Goal: Information Seeking & Learning: Compare options

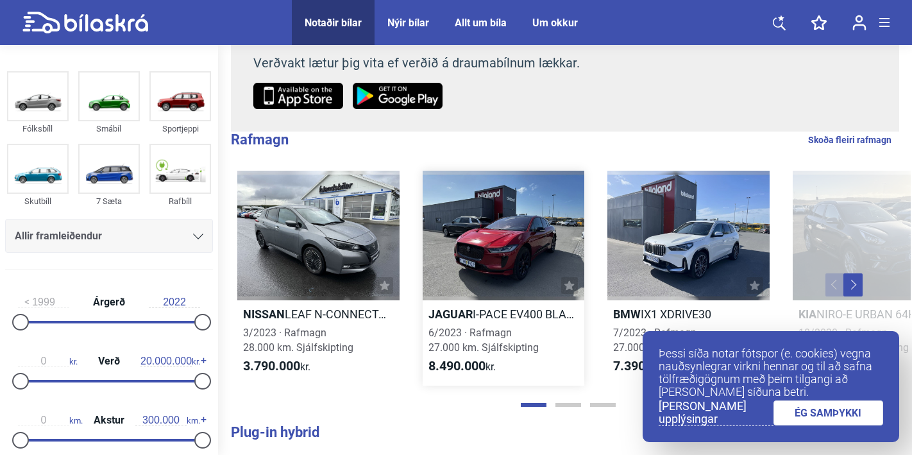
scroll to position [198, 0]
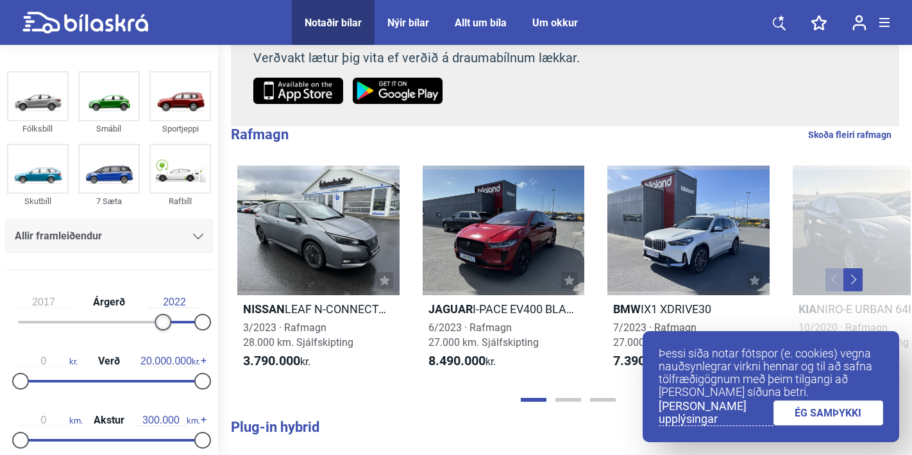
drag, startPoint x: 23, startPoint y: 319, endPoint x: 162, endPoint y: 315, distance: 139.2
click at [162, 315] on div at bounding box center [163, 322] width 17 height 17
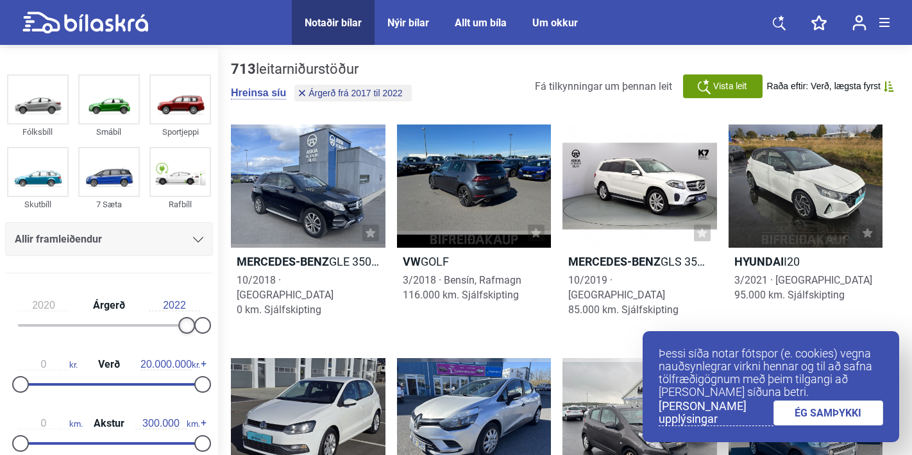
drag, startPoint x: 161, startPoint y: 322, endPoint x: 183, endPoint y: 322, distance: 21.8
click at [183, 322] on div at bounding box center [186, 325] width 17 height 17
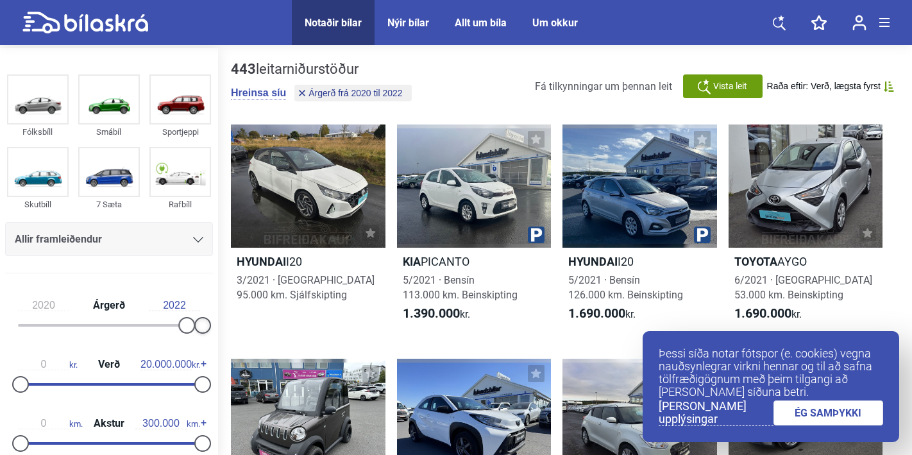
drag, startPoint x: 198, startPoint y: 322, endPoint x: 205, endPoint y: 322, distance: 6.4
click at [201, 322] on div at bounding box center [202, 325] width 17 height 17
type input "2021"
drag, startPoint x: 181, startPoint y: 324, endPoint x: 199, endPoint y: 325, distance: 18.6
click at [199, 325] on div at bounding box center [109, 325] width 182 height 3
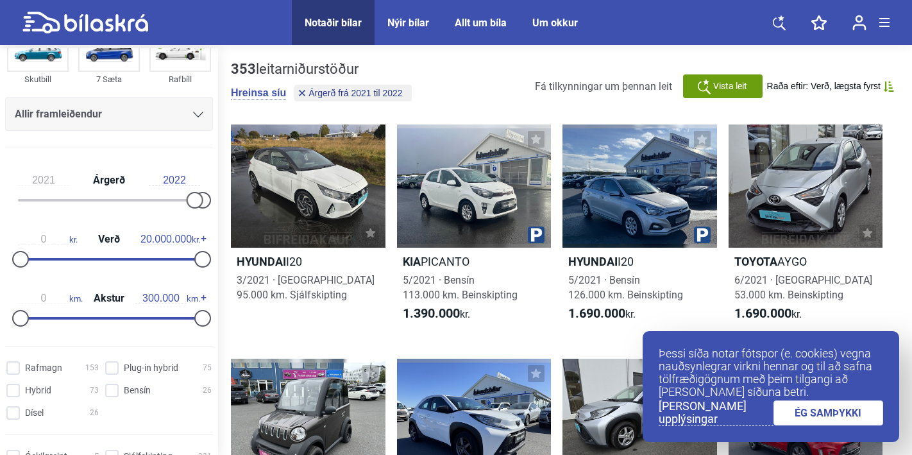
scroll to position [194, 0]
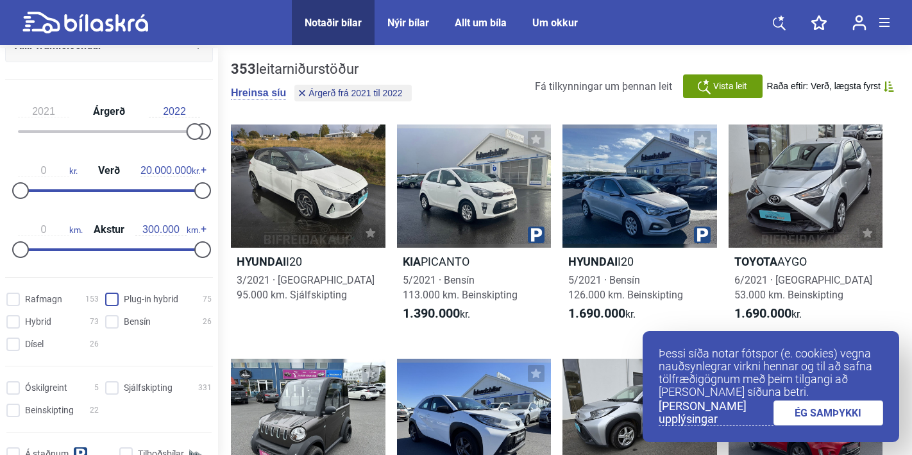
click at [114, 297] on hybrid "Plug-in hybrid 75" at bounding box center [160, 299] width 106 height 13
checkbox hybrid "true"
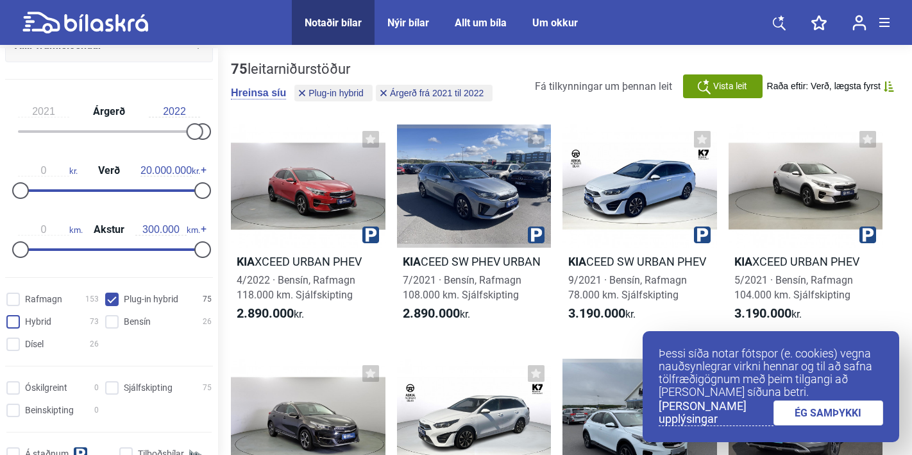
click at [18, 319] on input "Hybrid 73" at bounding box center [54, 321] width 92 height 13
checkbox input "true"
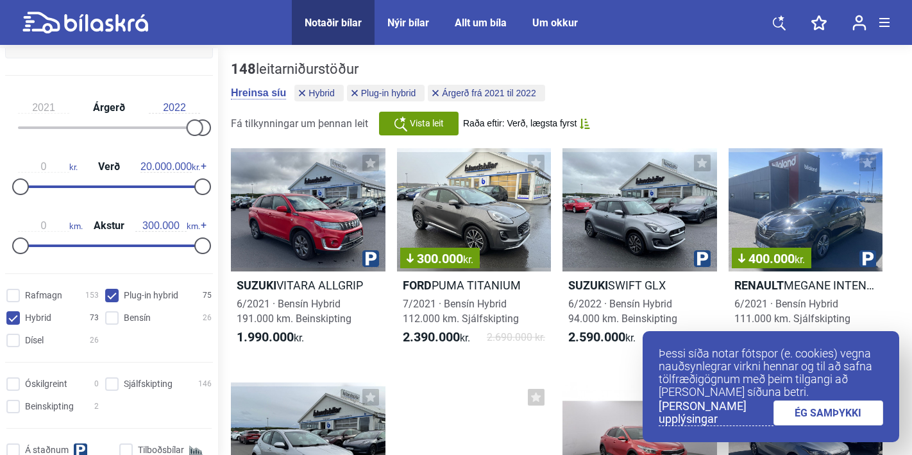
scroll to position [200, 0]
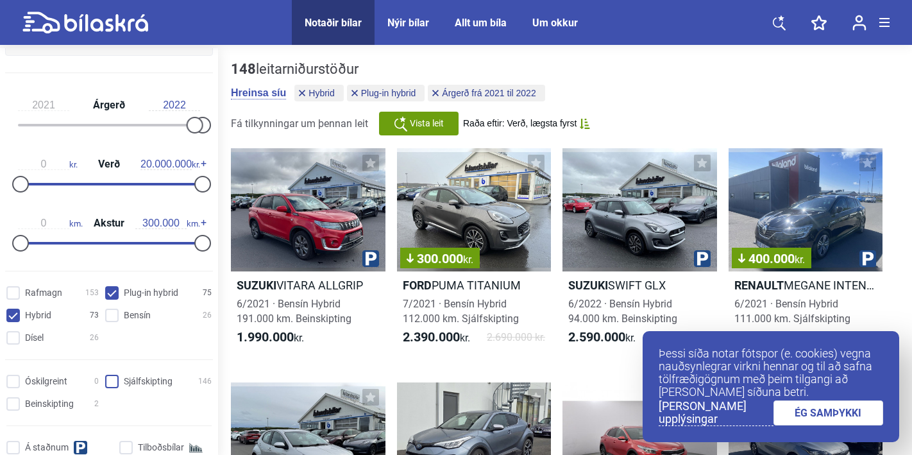
click at [110, 378] on input "Sjálfskipting 146" at bounding box center [160, 381] width 106 height 13
checkbox input "true"
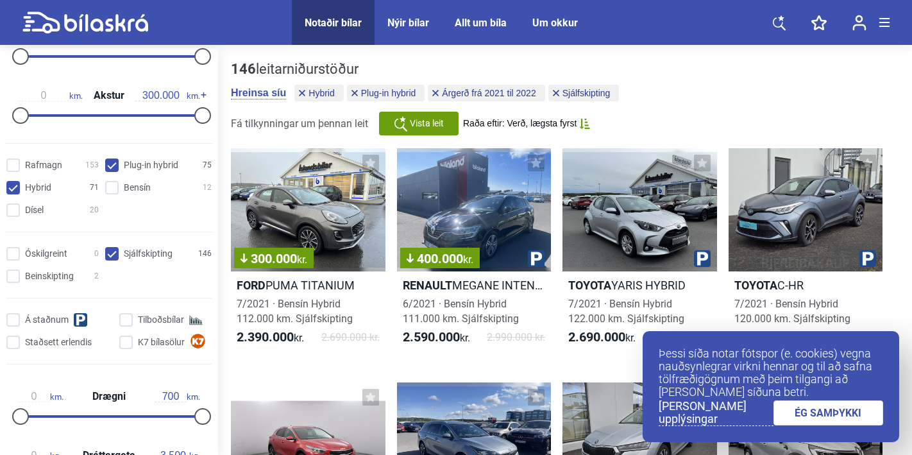
scroll to position [329, 0]
click at [17, 316] on input "Á staðnum" at bounding box center [61, 318] width 106 height 13
checkbox input "true"
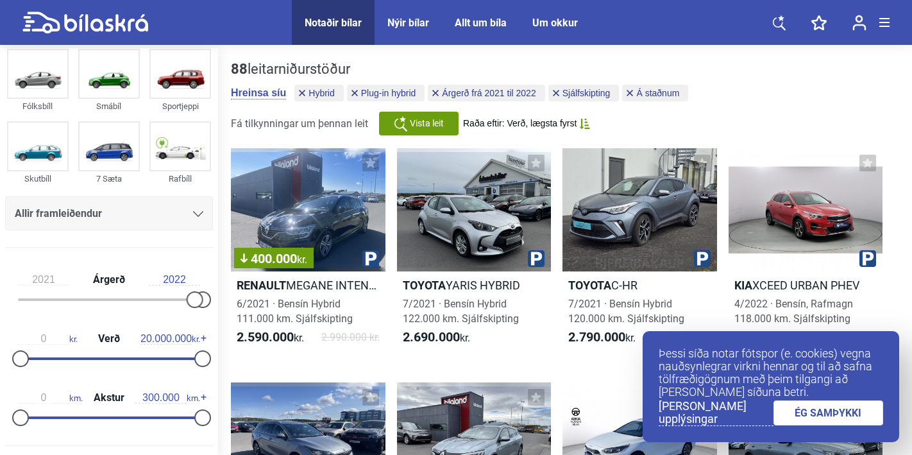
scroll to position [24, 0]
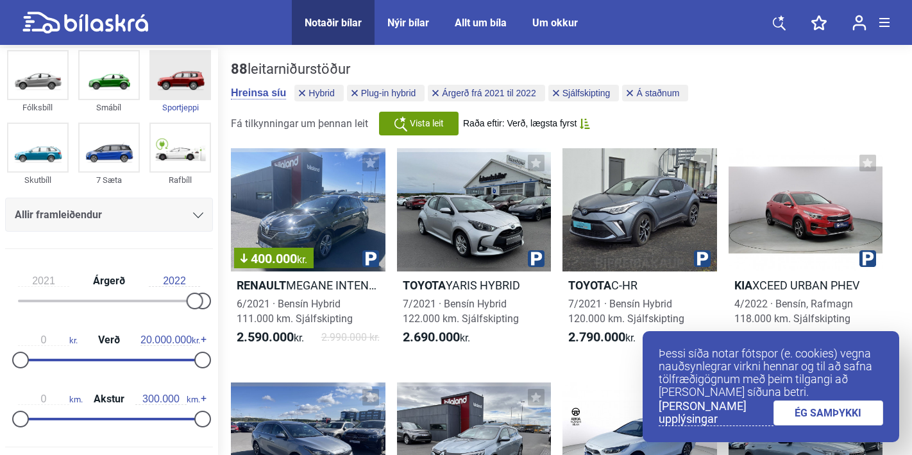
click at [194, 83] on img at bounding box center [180, 74] width 59 height 47
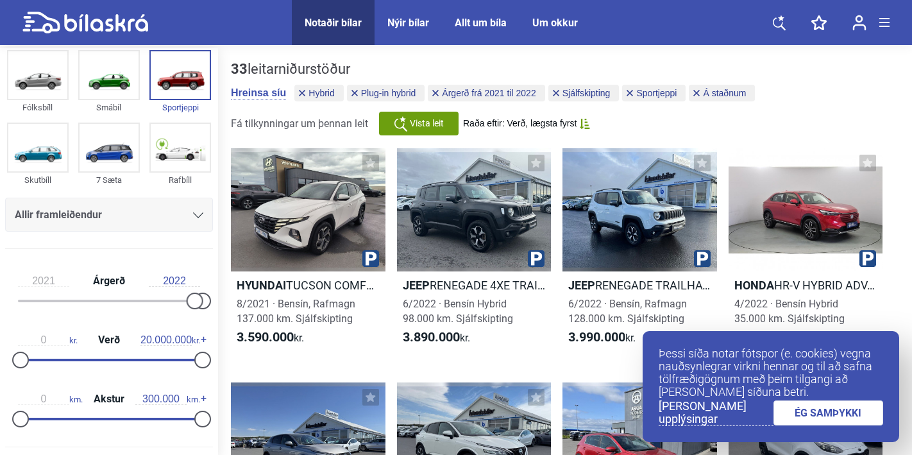
click at [823, 416] on link "ÉG SAMÞYKKI" at bounding box center [828, 412] width 110 height 25
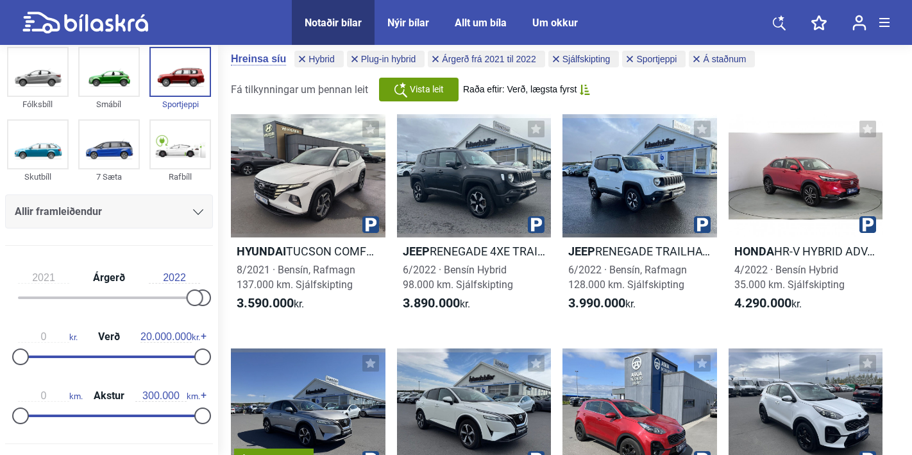
scroll to position [41, 0]
